Goal: Task Accomplishment & Management: Complete application form

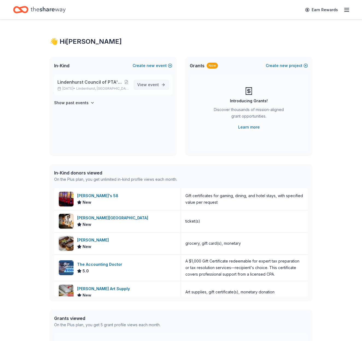
click at [151, 84] on span "event" at bounding box center [153, 84] width 11 height 5
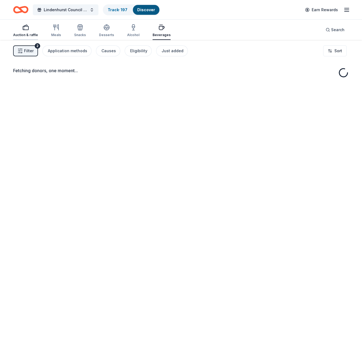
click at [25, 31] on div "Auction & raffle" at bounding box center [25, 30] width 25 height 13
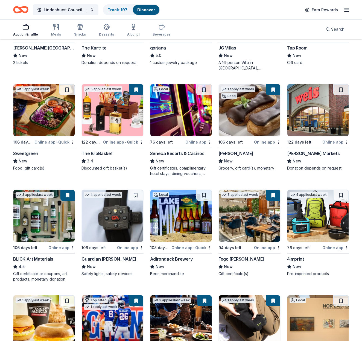
scroll to position [966, 0]
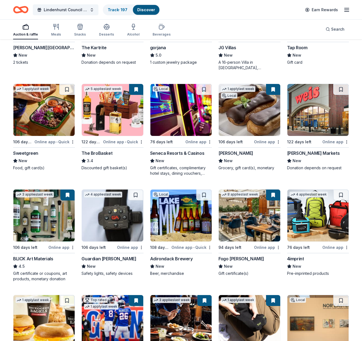
click at [174, 153] on div "Seneca Resorts & Casinos" at bounding box center [177, 153] width 54 height 7
click at [204, 89] on button at bounding box center [203, 89] width 15 height 11
click at [204, 89] on button at bounding box center [204, 89] width 14 height 11
click at [205, 88] on button at bounding box center [204, 89] width 14 height 11
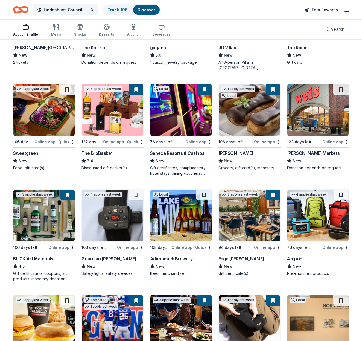
click at [183, 117] on img at bounding box center [180, 110] width 61 height 52
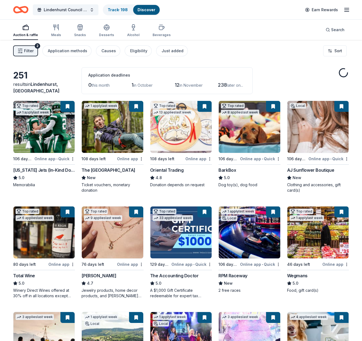
scroll to position [0, 0]
click at [330, 31] on div "Search" at bounding box center [334, 30] width 19 height 7
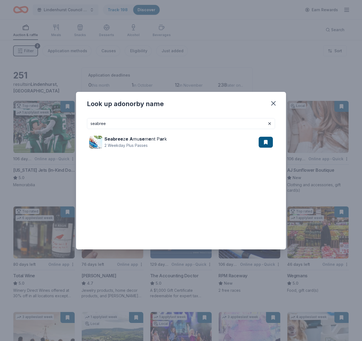
type input "Seabee"
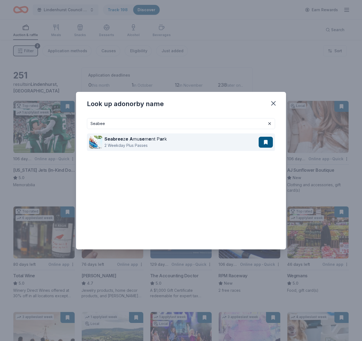
drag, startPoint x: 166, startPoint y: 125, endPoint x: 117, endPoint y: 141, distance: 51.8
click at [117, 141] on strong "Seabree" at bounding box center [113, 138] width 19 height 5
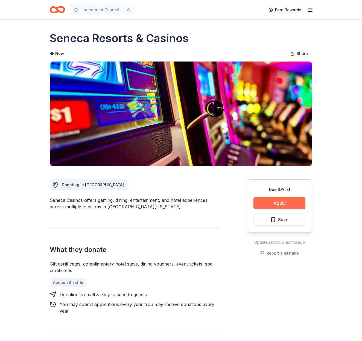
click at [285, 200] on button "Apply" at bounding box center [279, 203] width 52 height 12
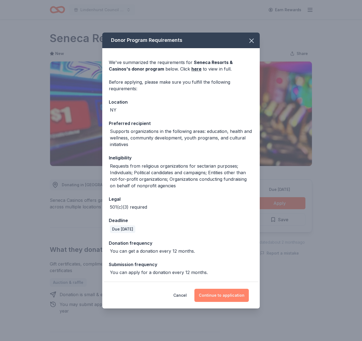
click at [231, 292] on button "Continue to application" at bounding box center [221, 295] width 54 height 13
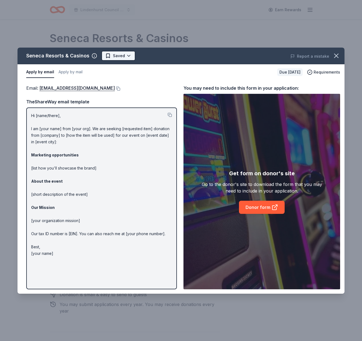
click at [120, 58] on html "Lindenhurst Council of PTA's "Bright Futures" Fundraiser Earn Rewards Due in 76…" at bounding box center [181, 170] width 362 height 341
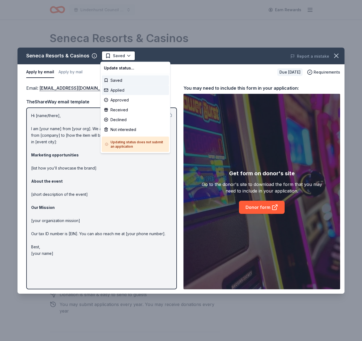
click at [119, 89] on div "Applied" at bounding box center [135, 90] width 67 height 10
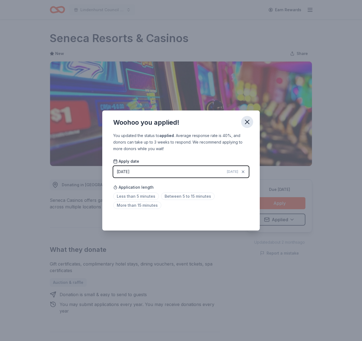
click at [250, 121] on icon "button" at bounding box center [247, 122] width 8 height 8
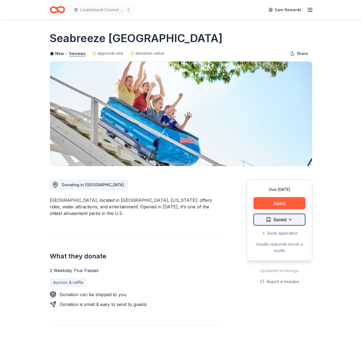
click at [277, 217] on html "Lindenhurst Council of PTA's "Bright Futures" Fundraiser Earn Rewards Due in 10…" at bounding box center [181, 170] width 362 height 341
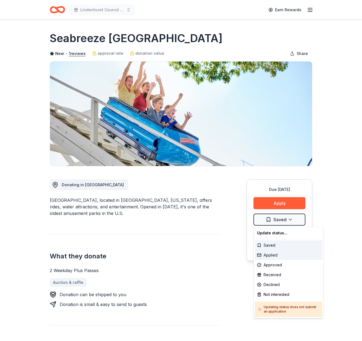
click at [279, 253] on div "Applied" at bounding box center [288, 255] width 67 height 10
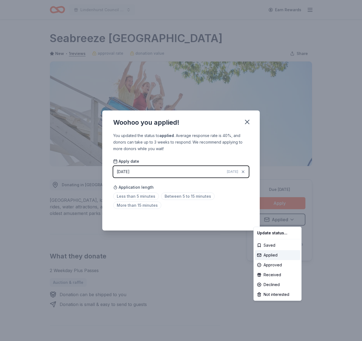
click at [249, 122] on html "Lindenhurst Council of PTA's "Bright Futures" Fundraiser Earn Rewards Due in 10…" at bounding box center [181, 170] width 362 height 341
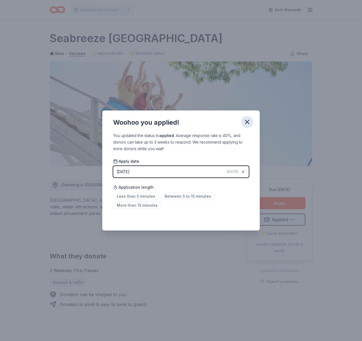
click at [245, 122] on icon "button" at bounding box center [247, 122] width 8 height 8
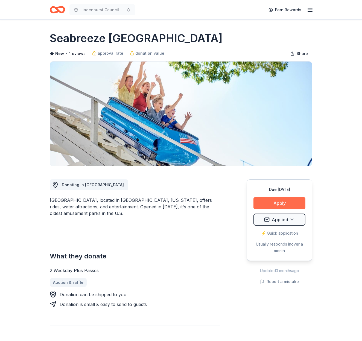
click at [277, 205] on button "Apply" at bounding box center [279, 203] width 52 height 12
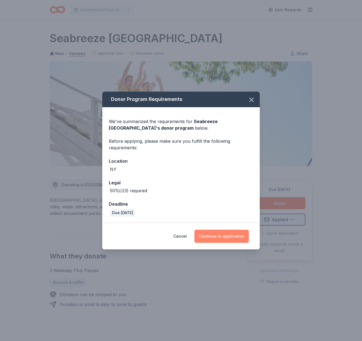
click at [235, 239] on button "Continue to application" at bounding box center [221, 236] width 54 height 13
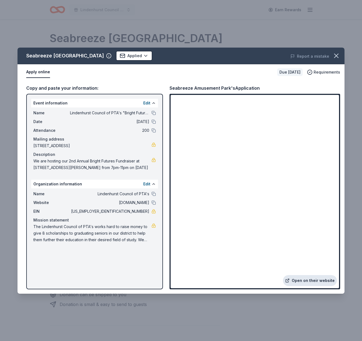
click at [306, 280] on link "Open on their website" at bounding box center [310, 280] width 54 height 11
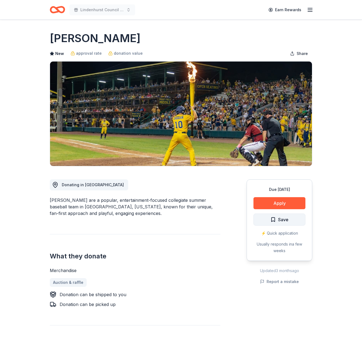
click at [273, 220] on span "Save" at bounding box center [279, 219] width 18 height 7
click at [291, 219] on html "Lindenhurst Council of PTA's "Bright Futures" Fundraiser Earn Rewards Due [DATE…" at bounding box center [181, 170] width 362 height 341
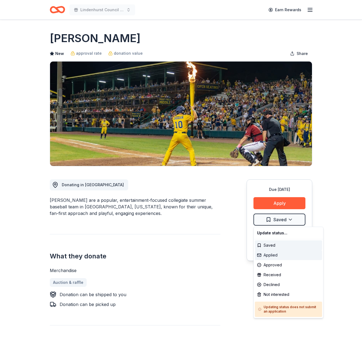
click at [284, 257] on div "Applied" at bounding box center [288, 255] width 67 height 10
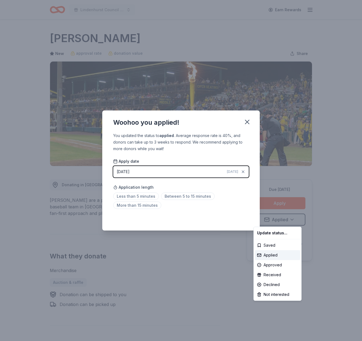
click at [247, 122] on html "Lindenhurst Council of PTA's "Bright Futures" Fundraiser Earn Rewards Due in 10…" at bounding box center [181, 170] width 362 height 341
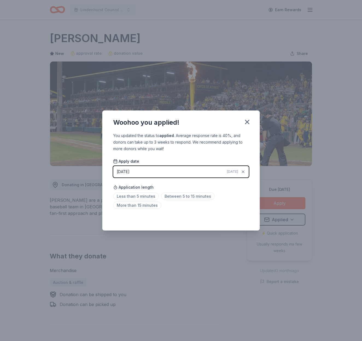
click at [283, 203] on div "Woohoo you applied! You updated the status to applied . Average response rate i…" at bounding box center [181, 170] width 362 height 341
drag, startPoint x: 248, startPoint y: 122, endPoint x: 256, endPoint y: 143, distance: 22.8
click at [248, 122] on icon "button" at bounding box center [247, 122] width 4 height 4
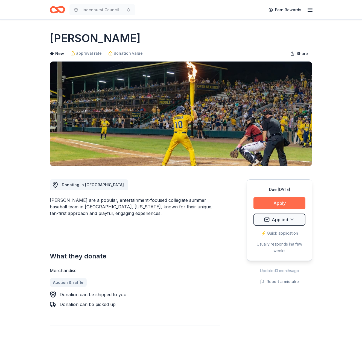
click at [281, 203] on button "Apply" at bounding box center [279, 203] width 52 height 12
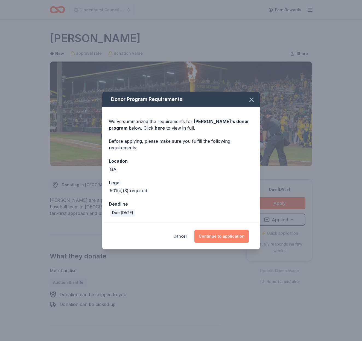
click at [226, 236] on button "Continue to application" at bounding box center [221, 236] width 54 height 13
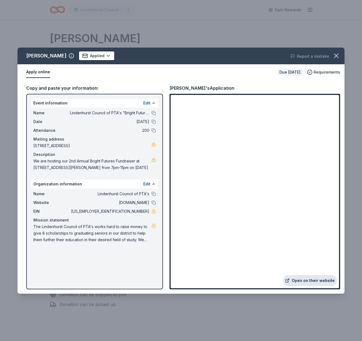
click at [318, 281] on link "Open on their website" at bounding box center [310, 280] width 54 height 11
click at [336, 56] on icon "button" at bounding box center [336, 56] width 4 height 4
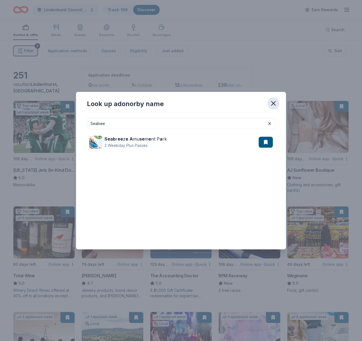
click at [275, 103] on icon "button" at bounding box center [273, 103] width 8 height 8
